Goal: Task Accomplishment & Management: Manage account settings

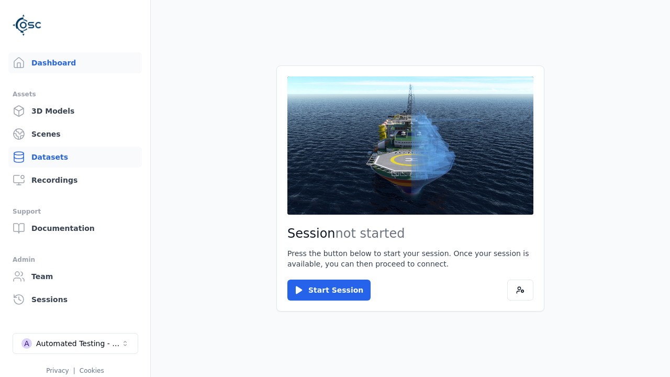
click at [75, 157] on link "Datasets" at bounding box center [74, 157] width 133 height 21
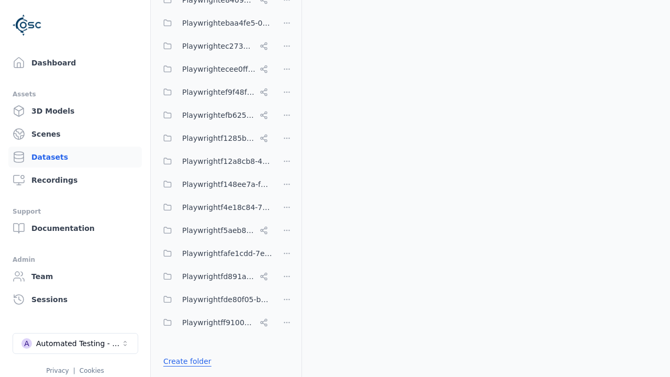
click at [184, 361] on link "Create folder" at bounding box center [187, 361] width 48 height 10
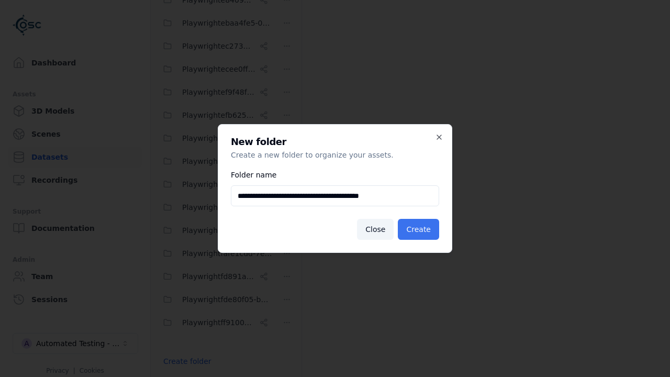
type input "**********"
click at [420, 229] on button "Create" at bounding box center [418, 229] width 41 height 21
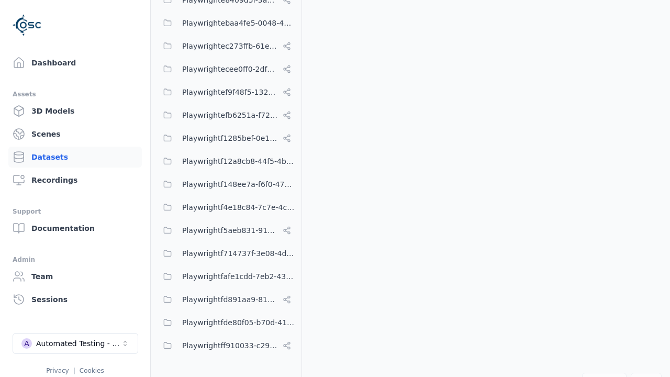
scroll to position [5619, 0]
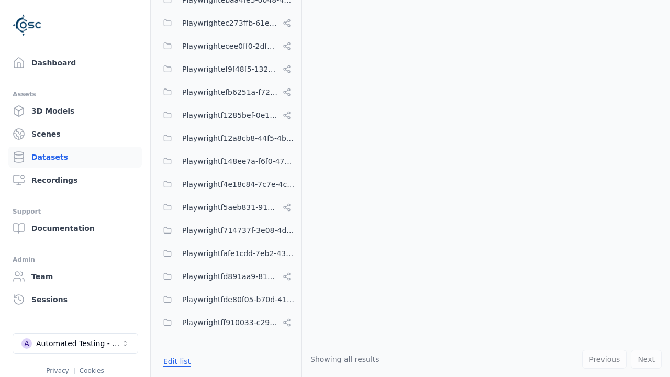
click at [175, 361] on button "Edit list" at bounding box center [177, 361] width 40 height 19
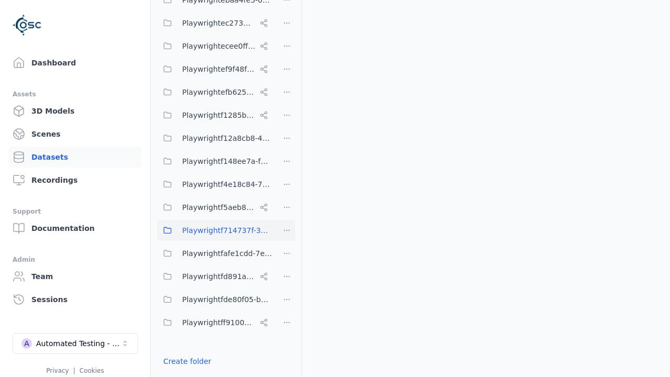
click at [287, 230] on html "Support Dashboard Assets 3D Models Scenes Datasets Recordings Support Documenta…" at bounding box center [335, 188] width 670 height 377
click at [287, 285] on div "Rename" at bounding box center [291, 285] width 70 height 17
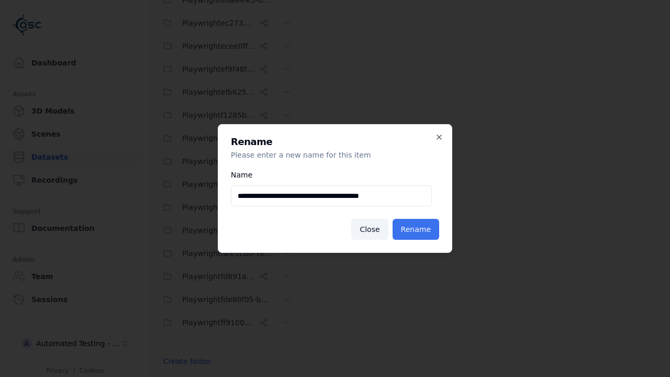
click at [331, 196] on input "**********" at bounding box center [331, 195] width 201 height 21
type input "**********"
click at [418, 229] on button "Rename" at bounding box center [415, 229] width 47 height 21
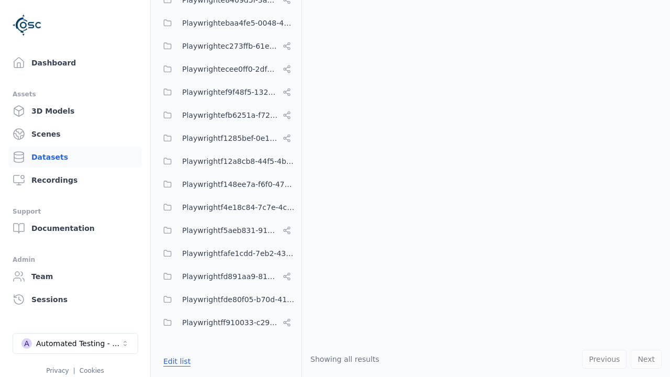
scroll to position [5619, 0]
click at [175, 361] on button "Edit list" at bounding box center [177, 361] width 40 height 19
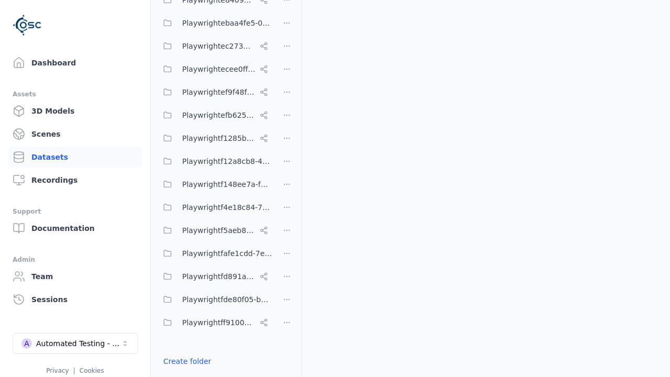
click at [287, 188] on html "Support Dashboard Assets 3D Models Scenes Datasets Recordings Support Documenta…" at bounding box center [335, 188] width 670 height 377
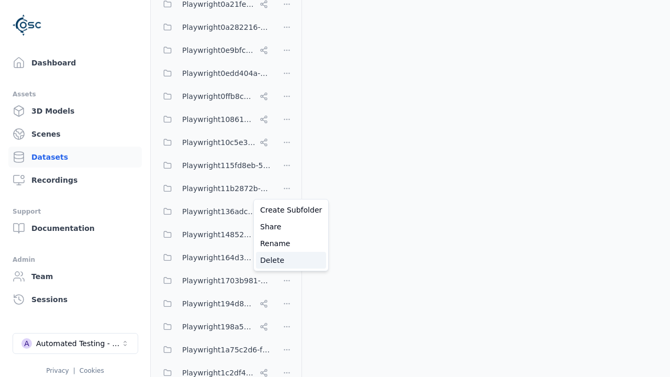
click at [287, 260] on div "Delete" at bounding box center [291, 260] width 70 height 17
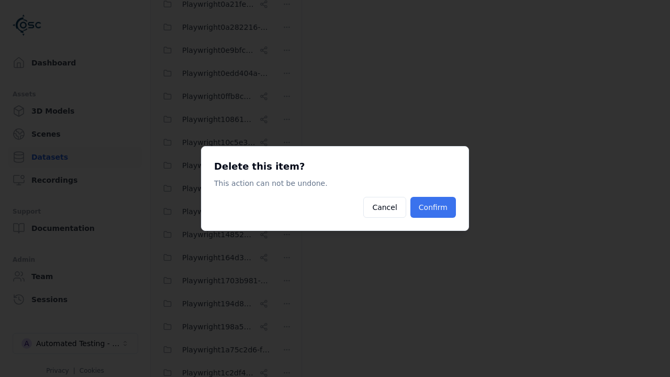
click at [434, 207] on button "Confirm" at bounding box center [433, 207] width 46 height 21
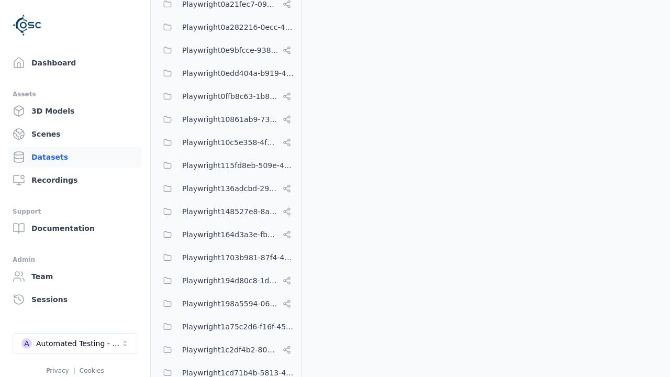
scroll to position [5596, 0]
